Goal: Task Accomplishment & Management: Complete application form

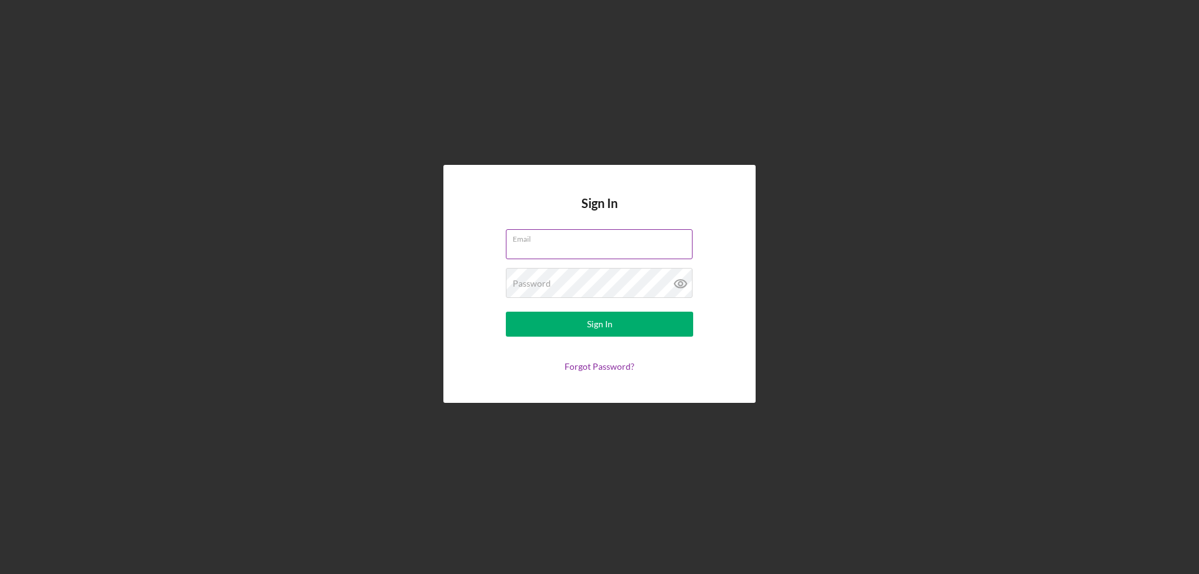
click at [582, 252] on input "Email" at bounding box center [599, 244] width 187 height 30
type input "[EMAIL_ADDRESS][DOMAIN_NAME]"
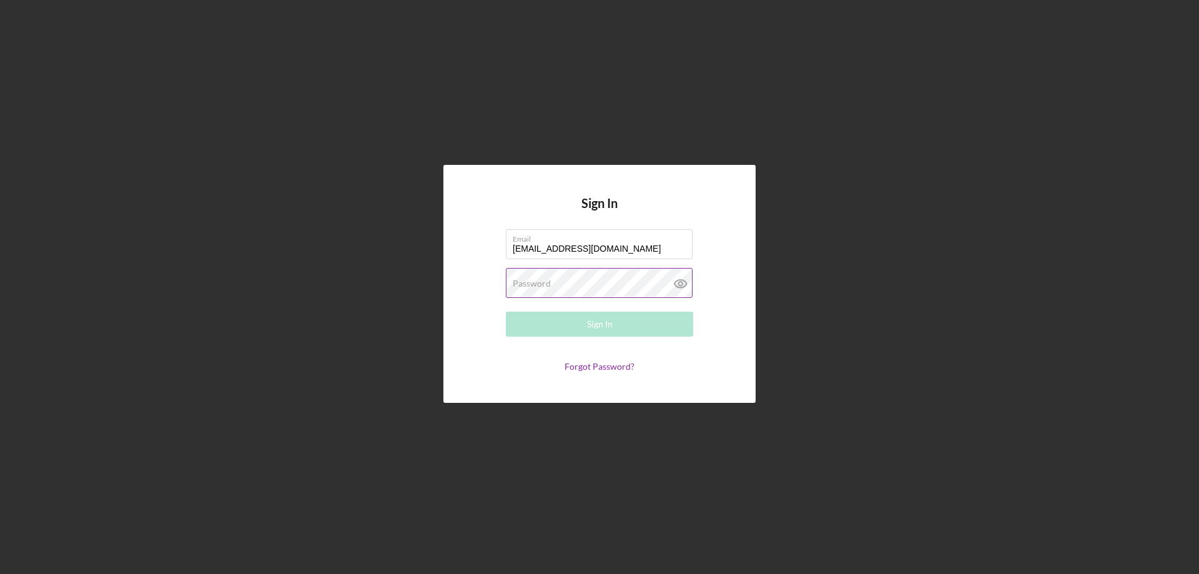
click at [527, 288] on label "Password" at bounding box center [532, 283] width 38 height 10
click at [506, 312] on button "Sign In" at bounding box center [599, 324] width 187 height 25
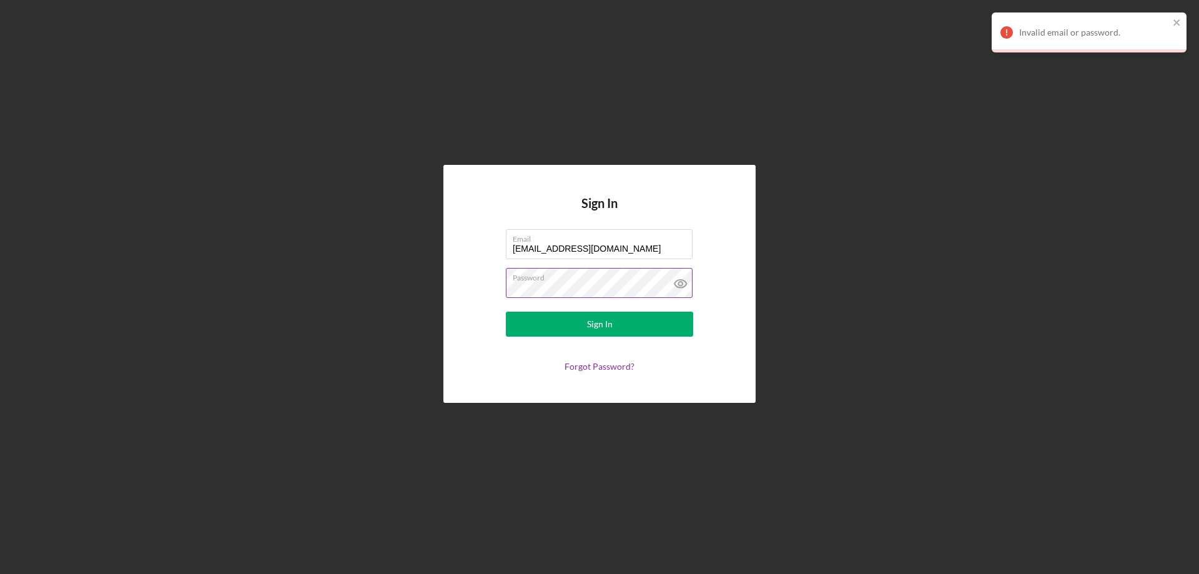
click at [675, 285] on icon at bounding box center [680, 284] width 12 height 8
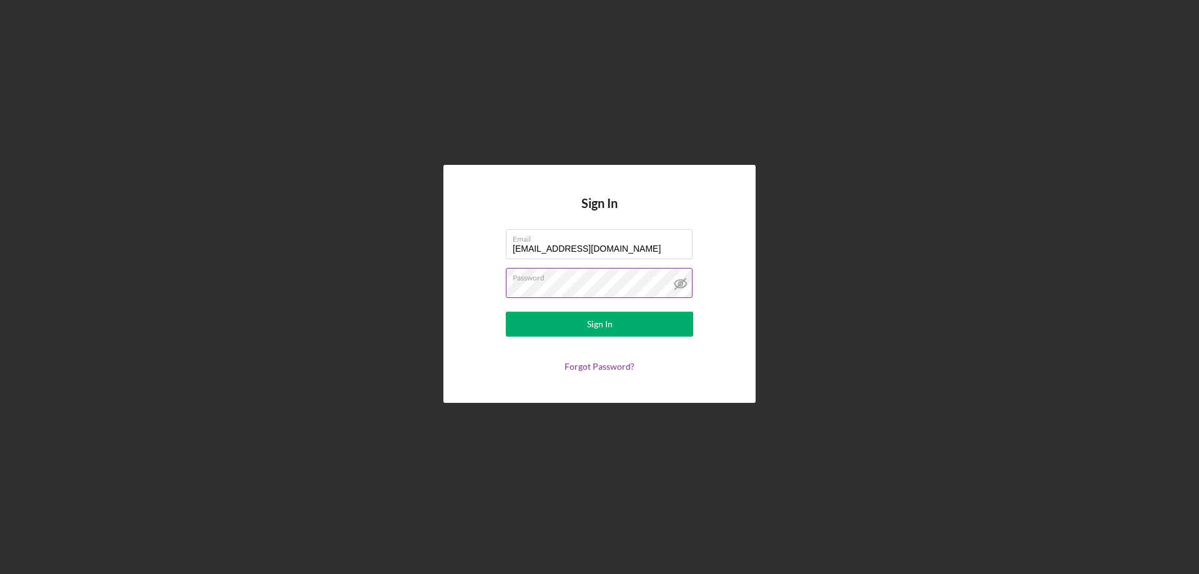
click at [362, 297] on div "Sign In Email [EMAIL_ADDRESS][DOMAIN_NAME] Password Sign In Forgot Password?" at bounding box center [599, 283] width 1186 height 567
click at [531, 313] on button "Sign In" at bounding box center [599, 324] width 187 height 25
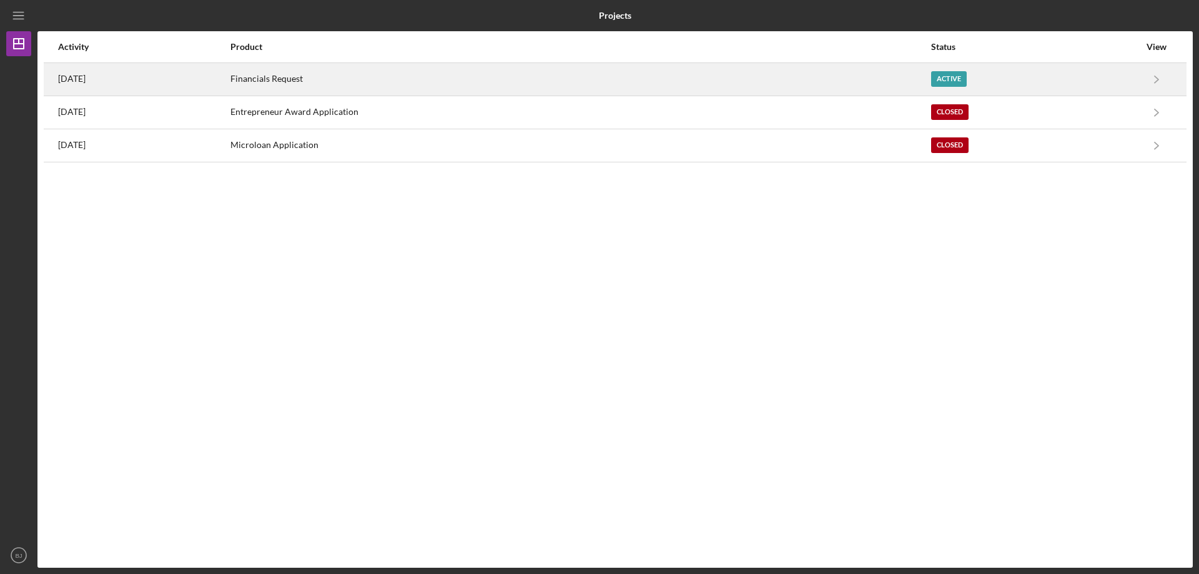
click at [227, 89] on div "[DATE]" at bounding box center [143, 79] width 171 height 31
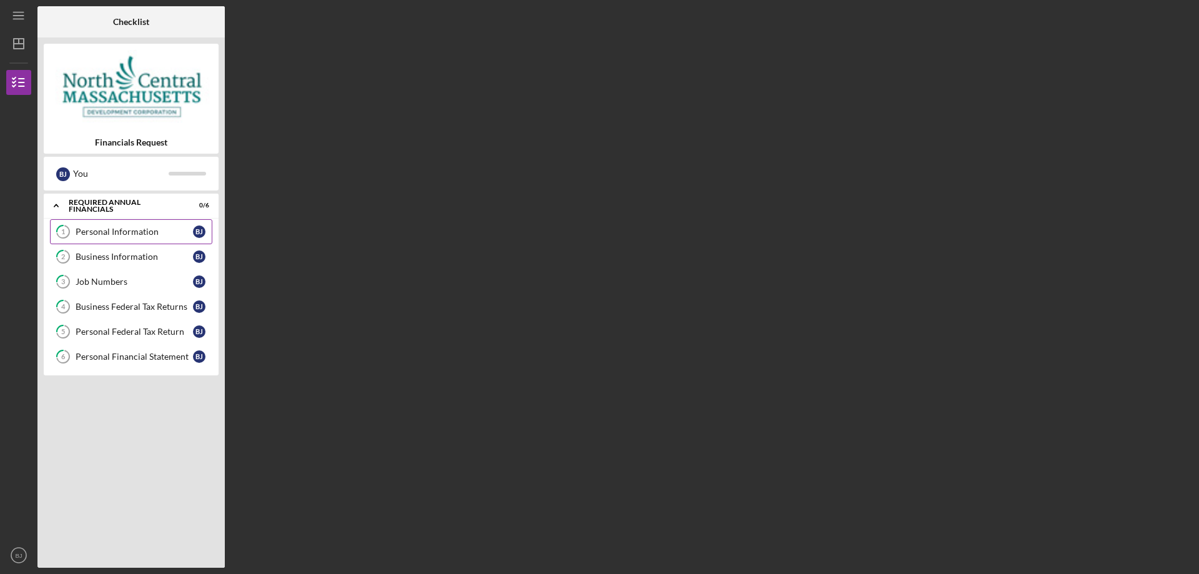
click at [104, 220] on link "1 Personal Information [PERSON_NAME]" at bounding box center [131, 231] width 162 height 25
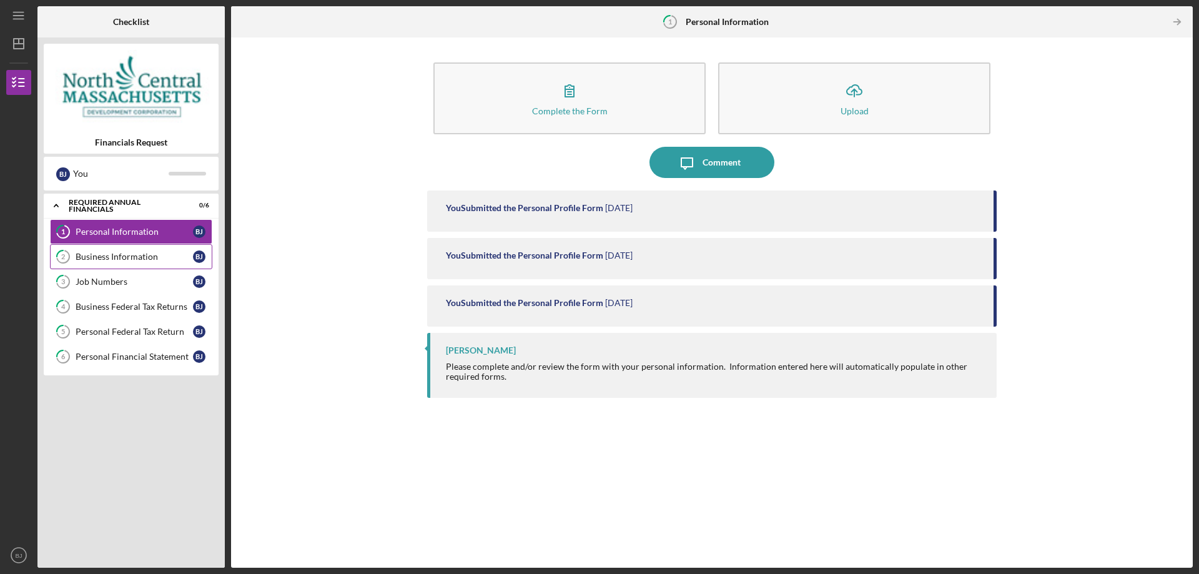
click at [92, 264] on link "2 Business Information [PERSON_NAME]" at bounding box center [131, 256] width 162 height 25
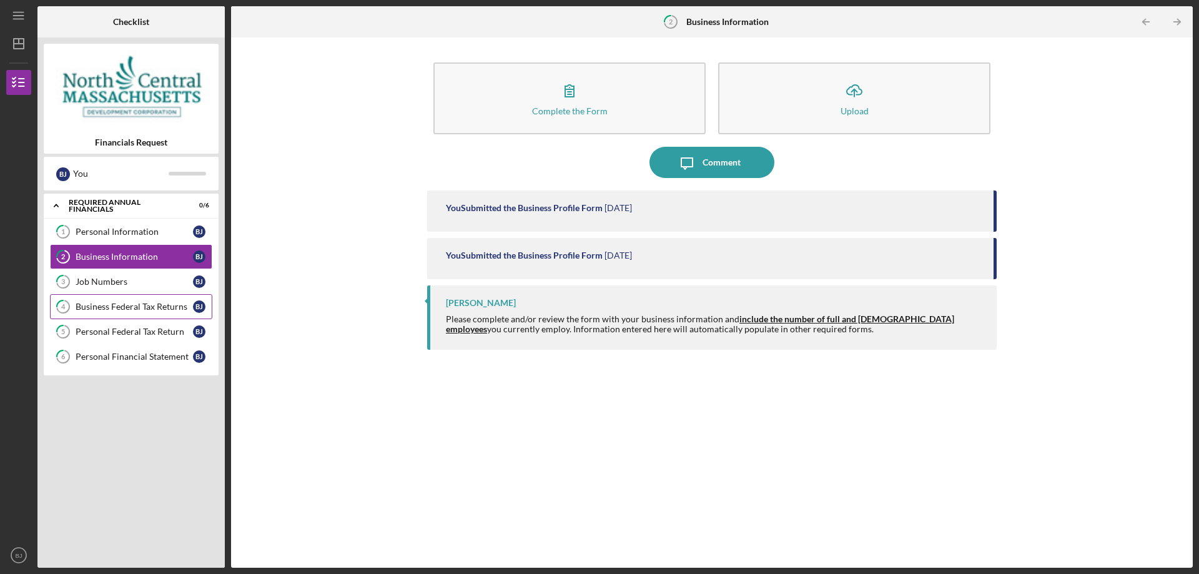
click at [84, 302] on div "Business Federal Tax Returns" at bounding box center [134, 307] width 117 height 10
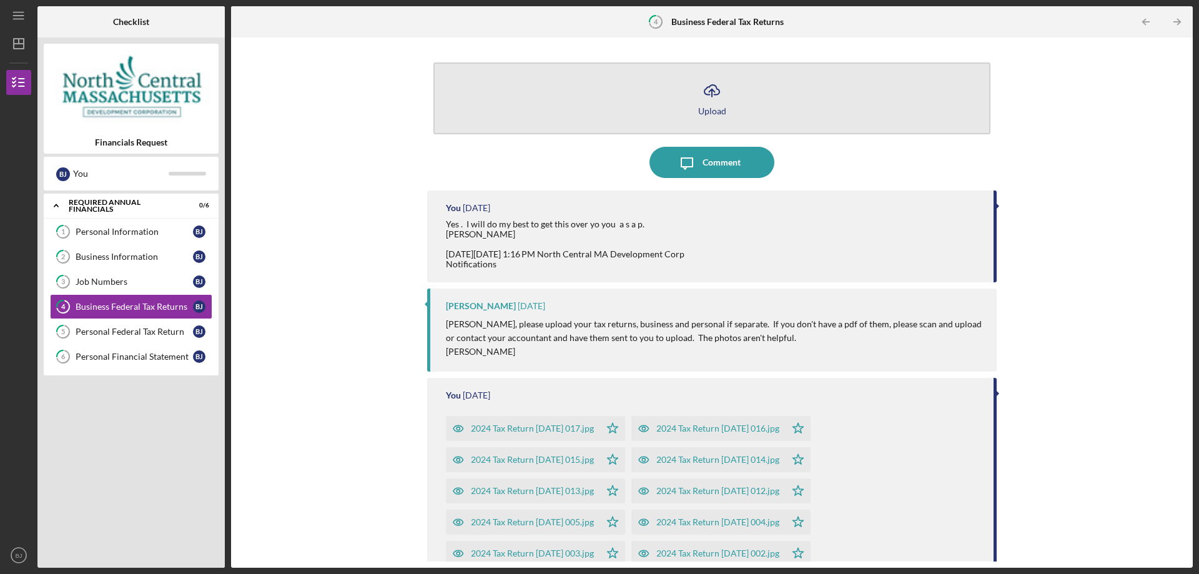
click at [704, 71] on button "Icon/Upload Upload" at bounding box center [711, 98] width 557 height 72
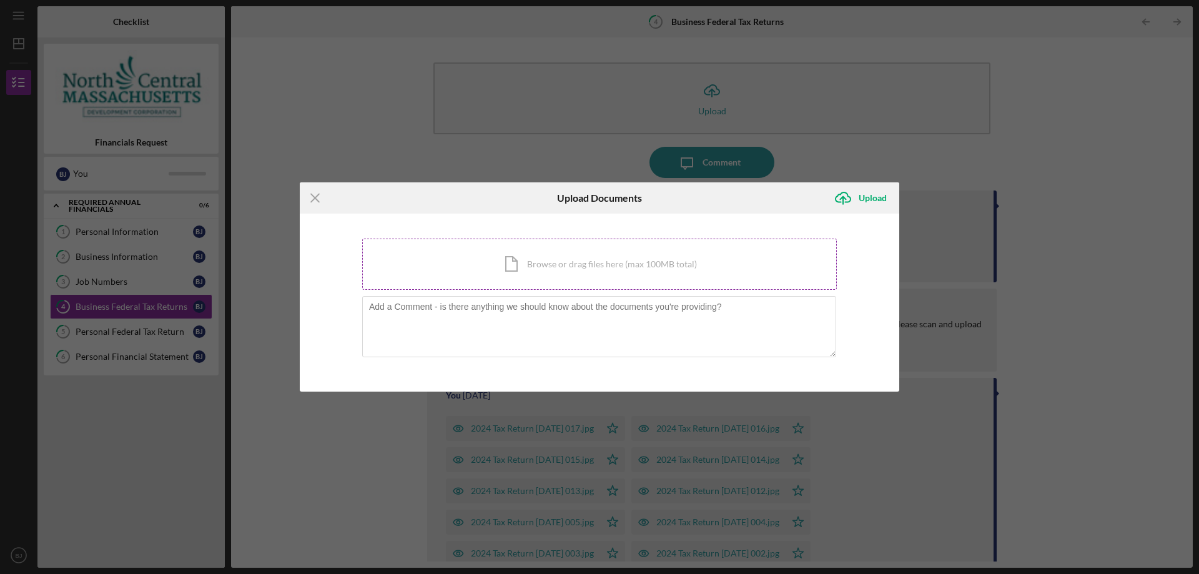
click at [550, 256] on div "Icon/Document Browse or drag files here (max 100MB total) Tap to choose files o…" at bounding box center [599, 263] width 474 height 51
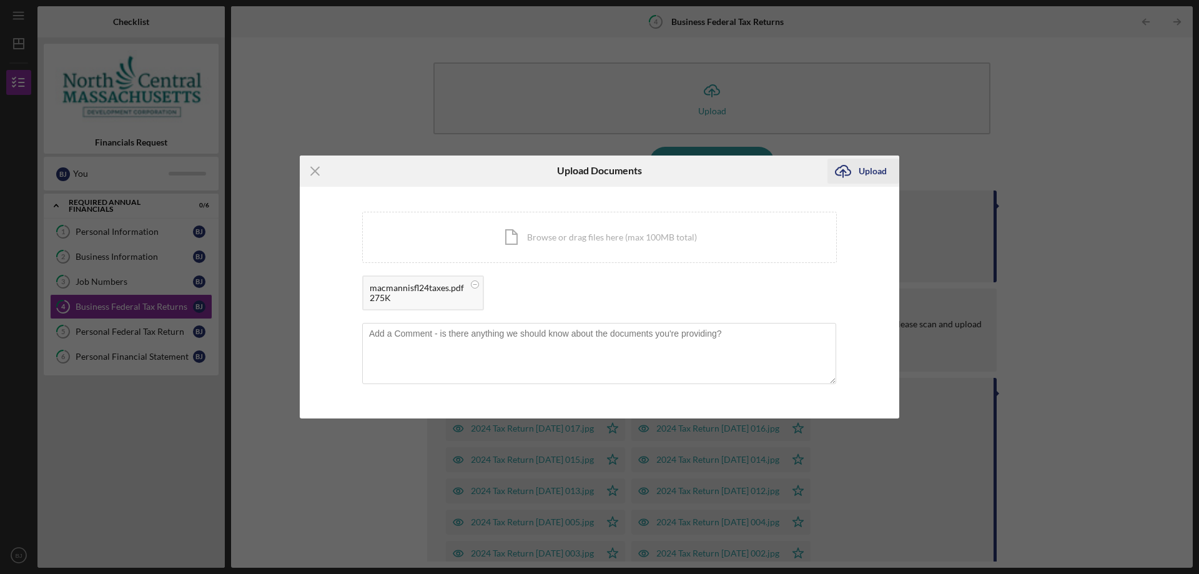
click at [878, 167] on div "Upload" at bounding box center [872, 171] width 28 height 25
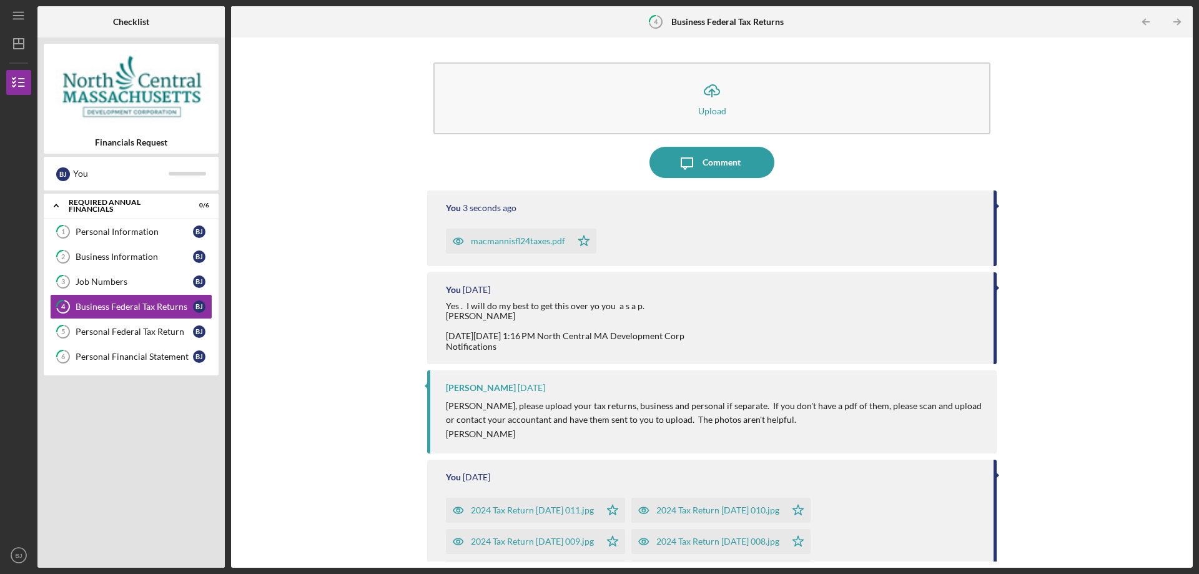
scroll to position [62, 0]
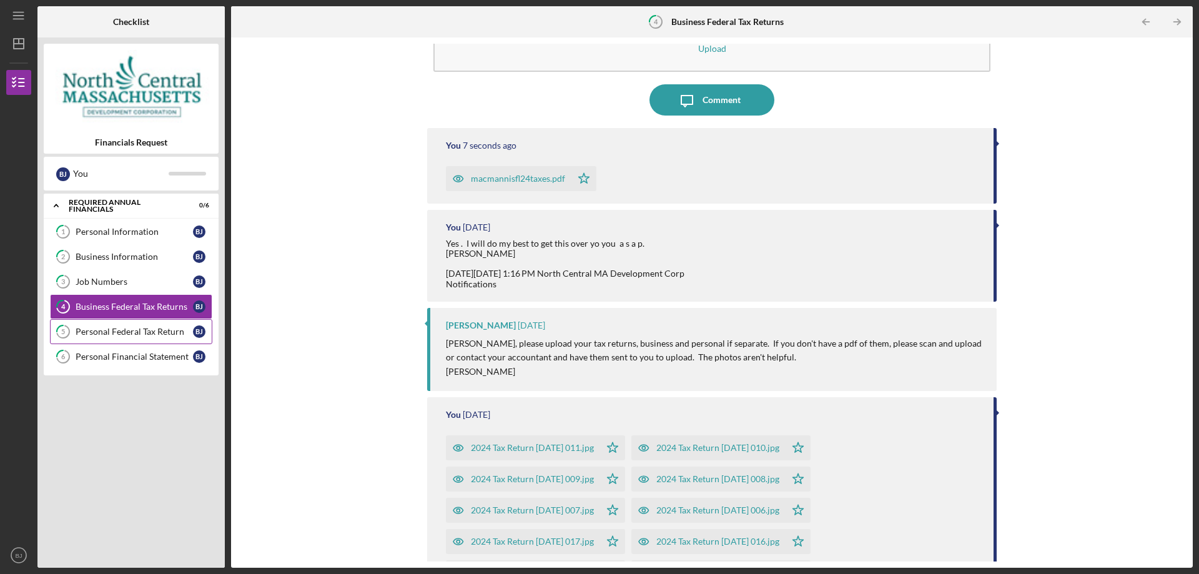
click at [134, 333] on div "Personal Federal Tax Return" at bounding box center [134, 331] width 117 height 10
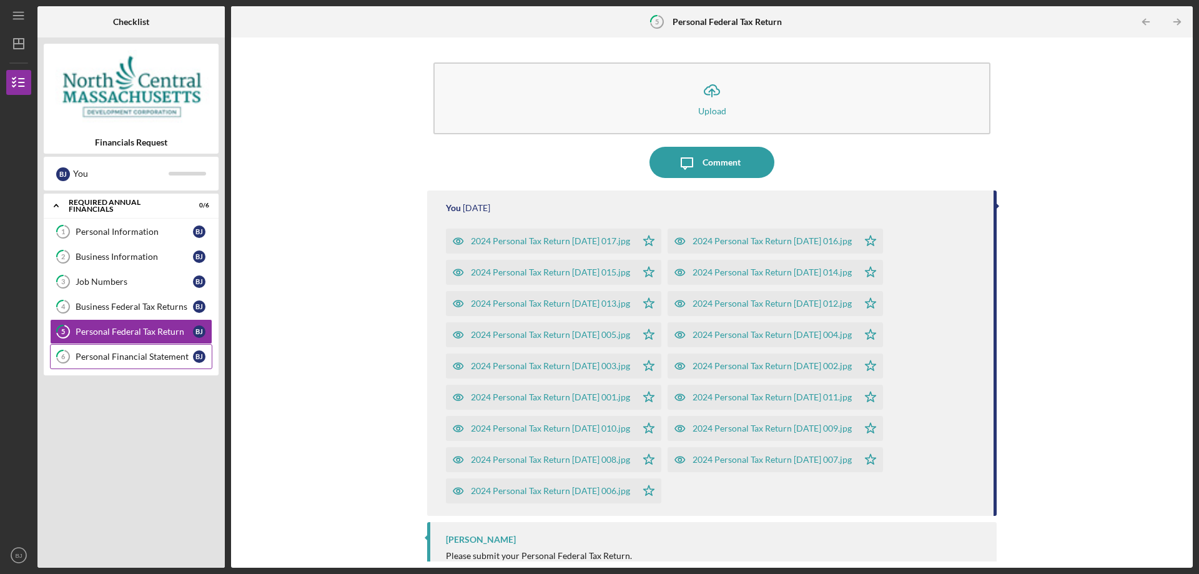
click at [131, 357] on div "Personal Financial Statement" at bounding box center [134, 356] width 117 height 10
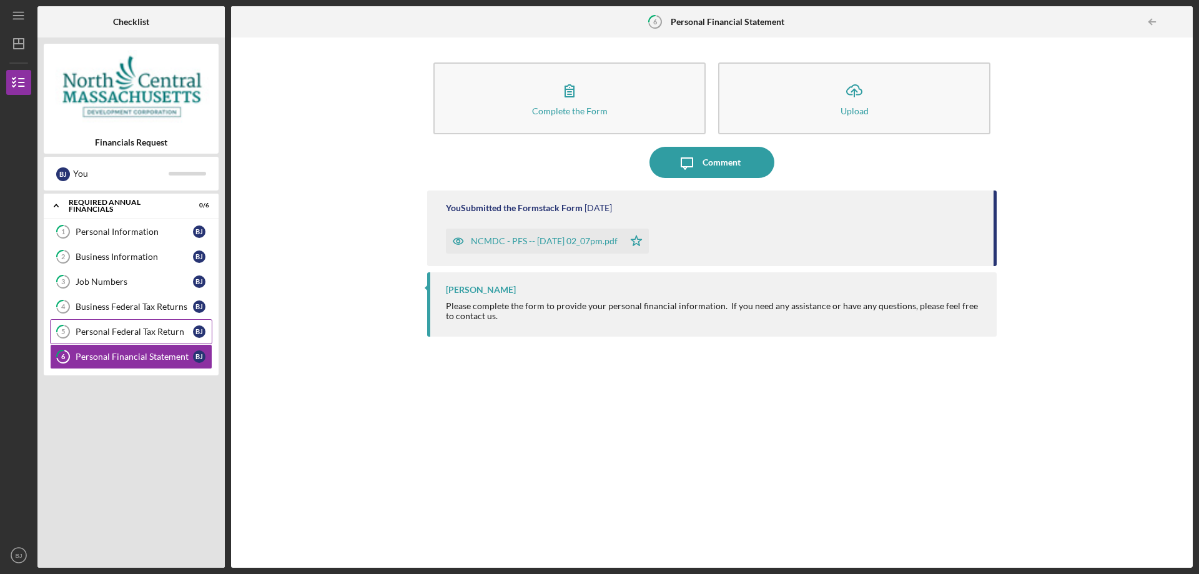
click at [129, 325] on link "5 Personal Federal Tax Return [PERSON_NAME]" at bounding box center [131, 331] width 162 height 25
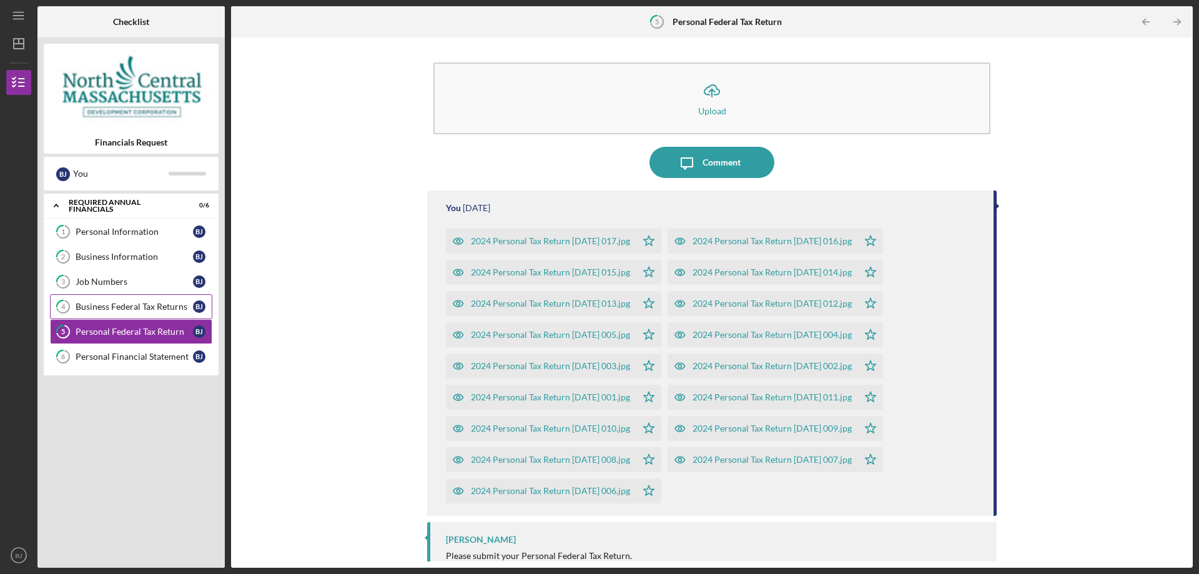
click at [90, 303] on div "Business Federal Tax Returns" at bounding box center [134, 307] width 117 height 10
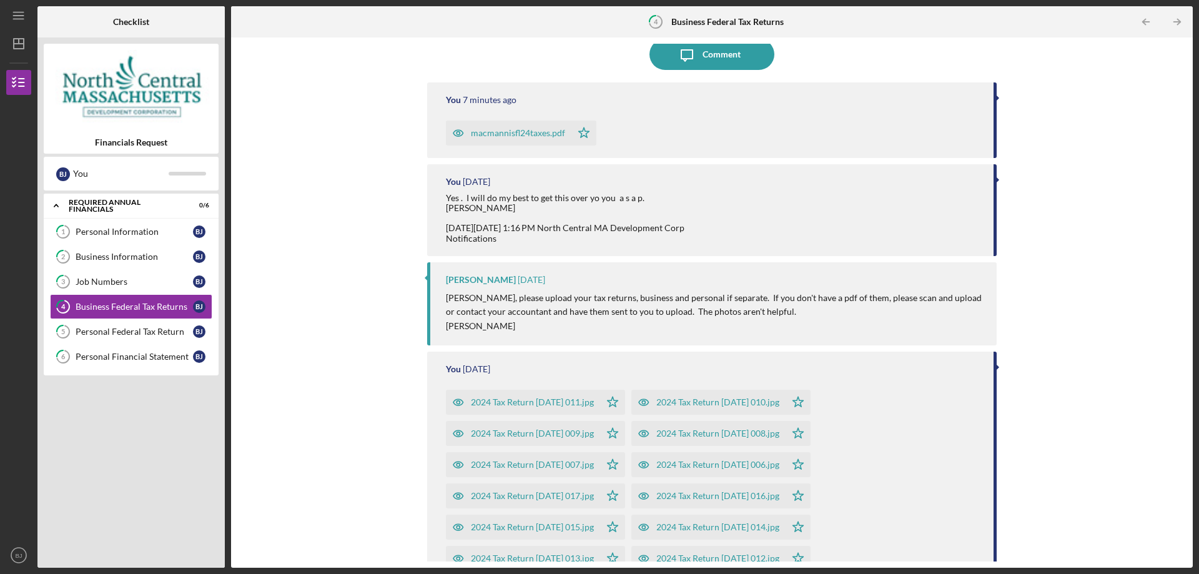
scroll to position [125, 0]
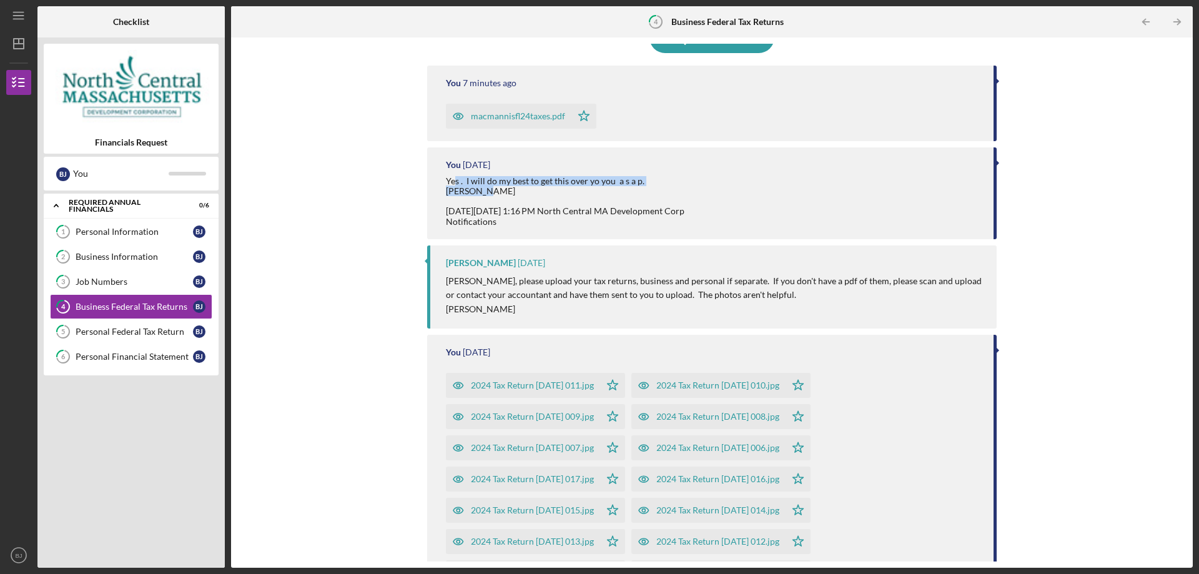
drag, startPoint x: 453, startPoint y: 179, endPoint x: 481, endPoint y: 189, distance: 30.2
click at [481, 189] on div "Yes . I will do my best to get this over yo you a s a p. [PERSON_NAME] [DATE][D…" at bounding box center [565, 201] width 238 height 50
click at [500, 190] on div "Yes . I will do my best to get this over yo you a s a p. [PERSON_NAME] [DATE][D…" at bounding box center [565, 201] width 238 height 50
click at [110, 327] on div "Personal Federal Tax Return" at bounding box center [134, 331] width 117 height 10
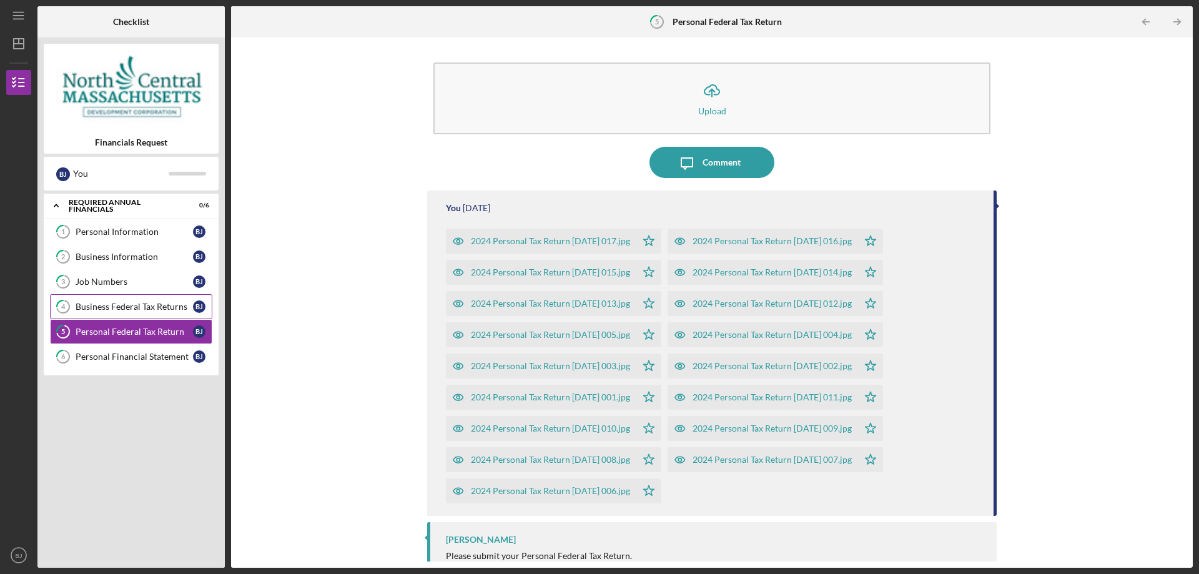
click at [119, 312] on link "4 Business Federal Tax Returns [PERSON_NAME]" at bounding box center [131, 306] width 162 height 25
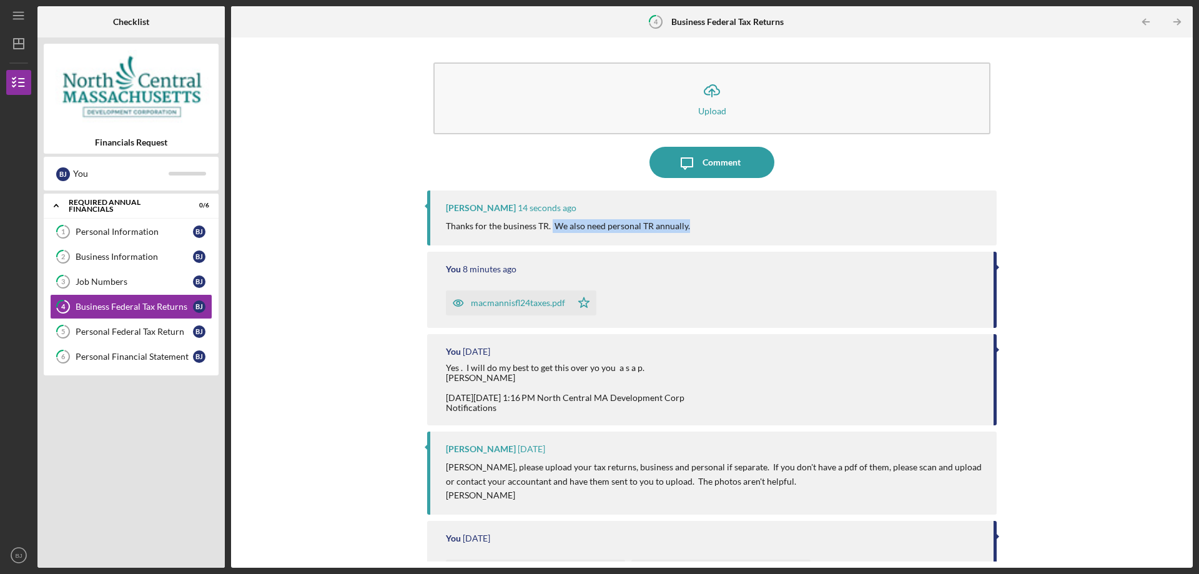
drag, startPoint x: 551, startPoint y: 228, endPoint x: 751, endPoint y: 225, distance: 200.4
click at [751, 225] on div "Thanks for the business TR. We also need personal TR annually." at bounding box center [715, 226] width 538 height 14
click at [681, 277] on div "You 8 minutes ago macmannisfl24taxes.pdf Icon/Star" at bounding box center [711, 290] width 569 height 76
